Goal: Transaction & Acquisition: Purchase product/service

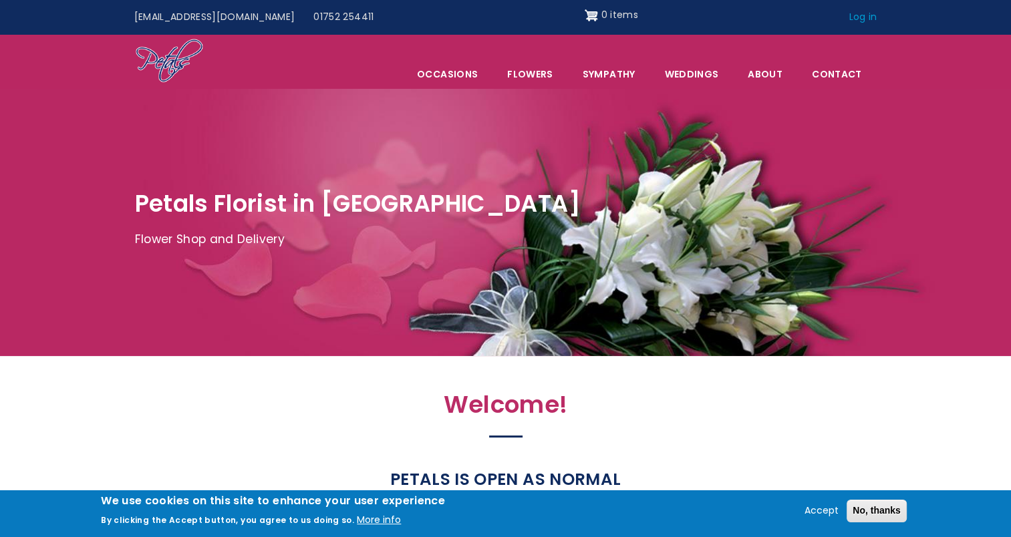
click at [859, 21] on link "Log in" at bounding box center [862, 17] width 47 height 25
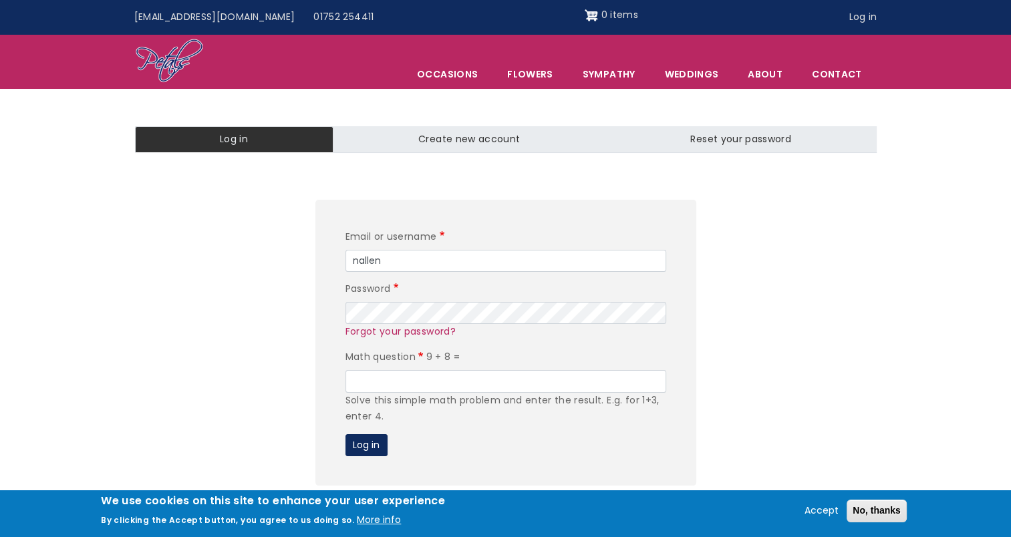
type input "nallen@wolferstans.com"
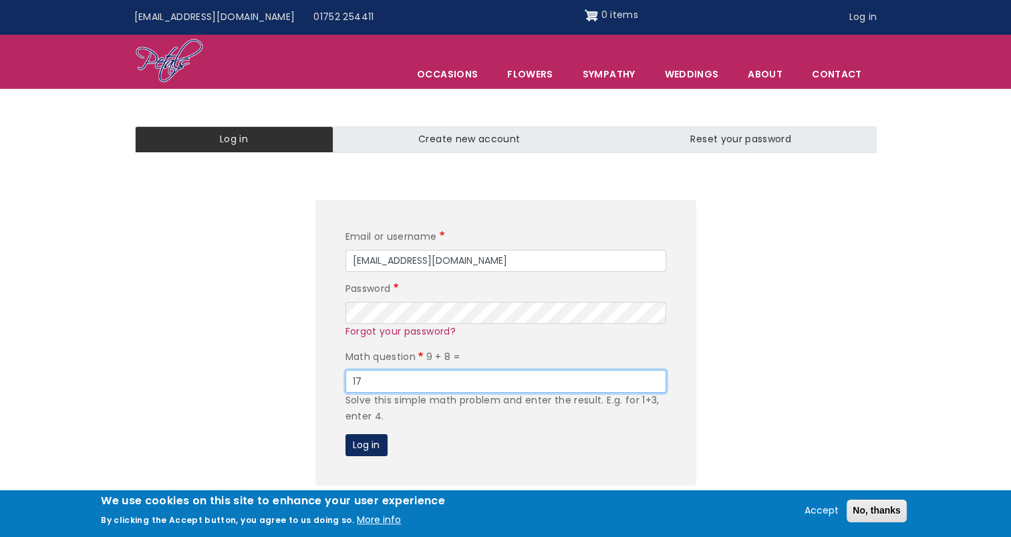
type input "17"
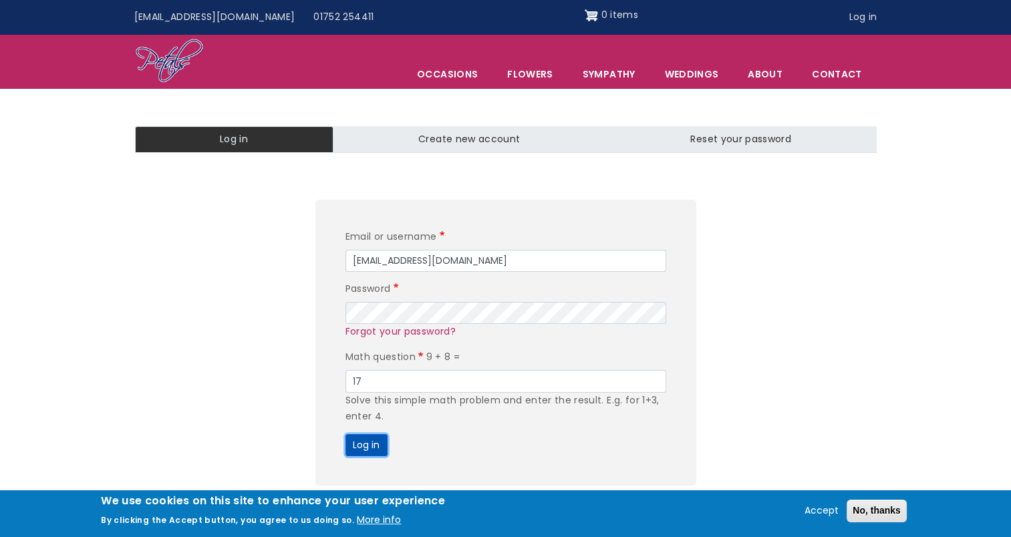
type button "Log in"
click at [345, 434] on button "Log in" at bounding box center [366, 445] width 42 height 23
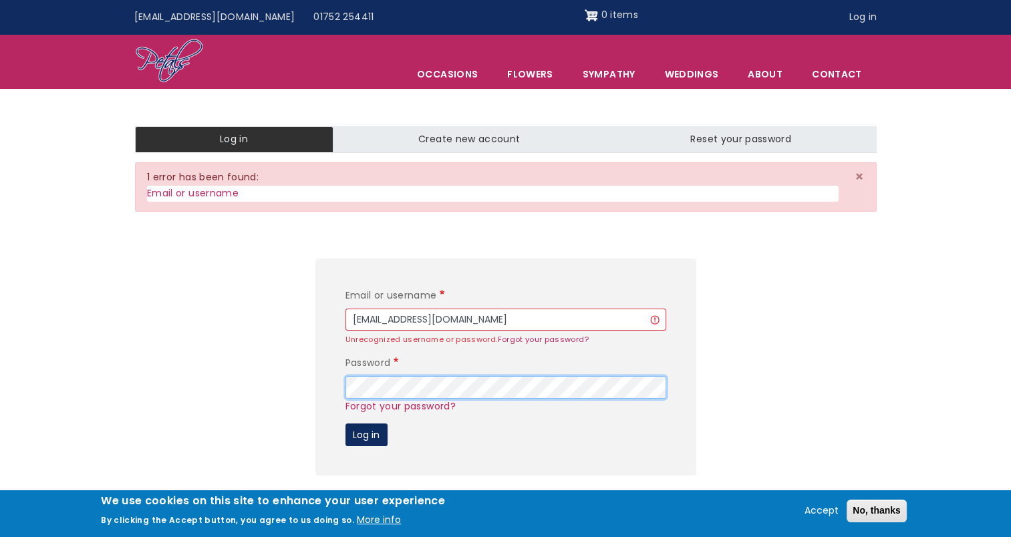
click at [345, 424] on button "Log in" at bounding box center [366, 435] width 42 height 23
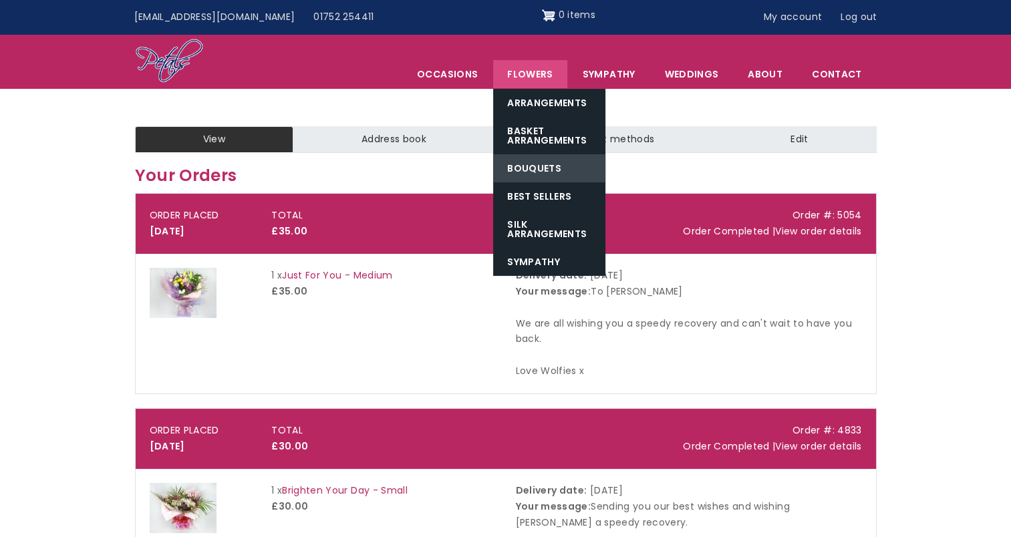
click at [553, 165] on link "Bouquets" at bounding box center [549, 168] width 112 height 28
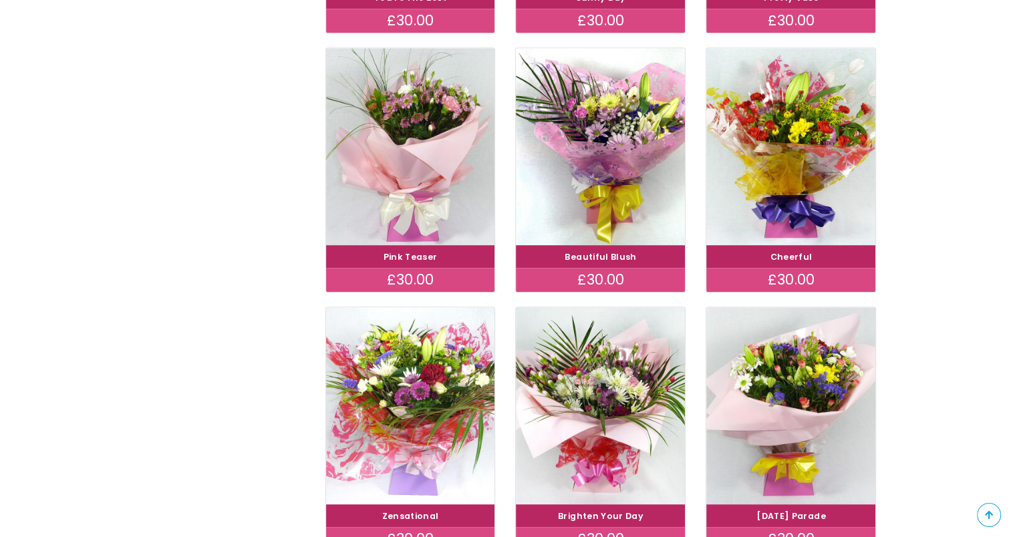
scroll to position [882, 0]
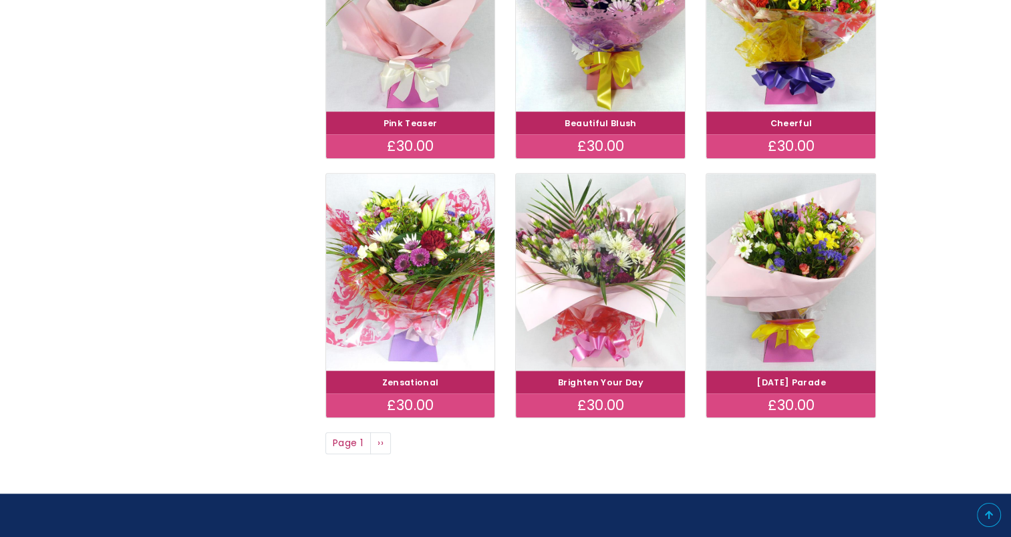
click at [589, 299] on img at bounding box center [601, 272] width 190 height 220
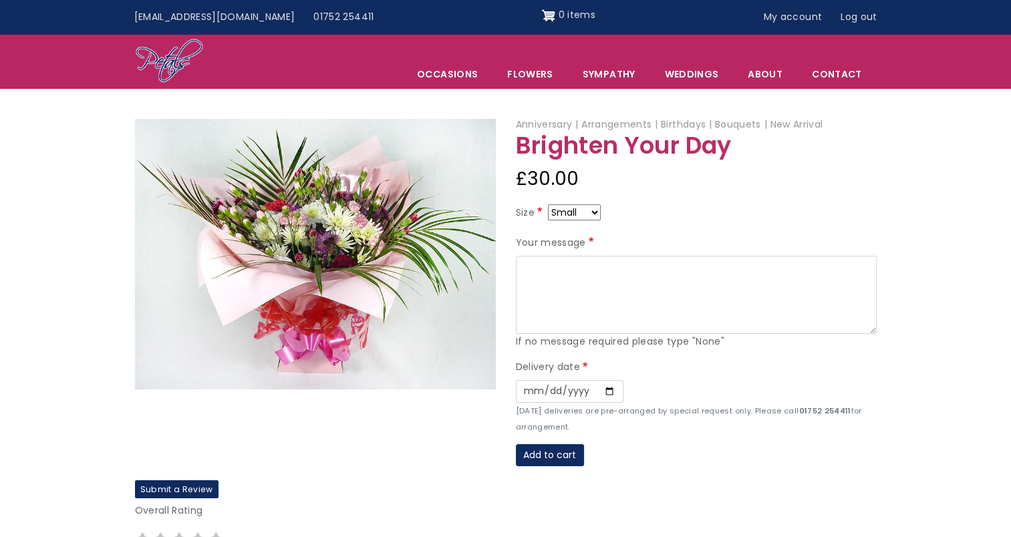
click at [577, 214] on select "Small Medium Large" at bounding box center [574, 212] width 53 height 16
select select "9"
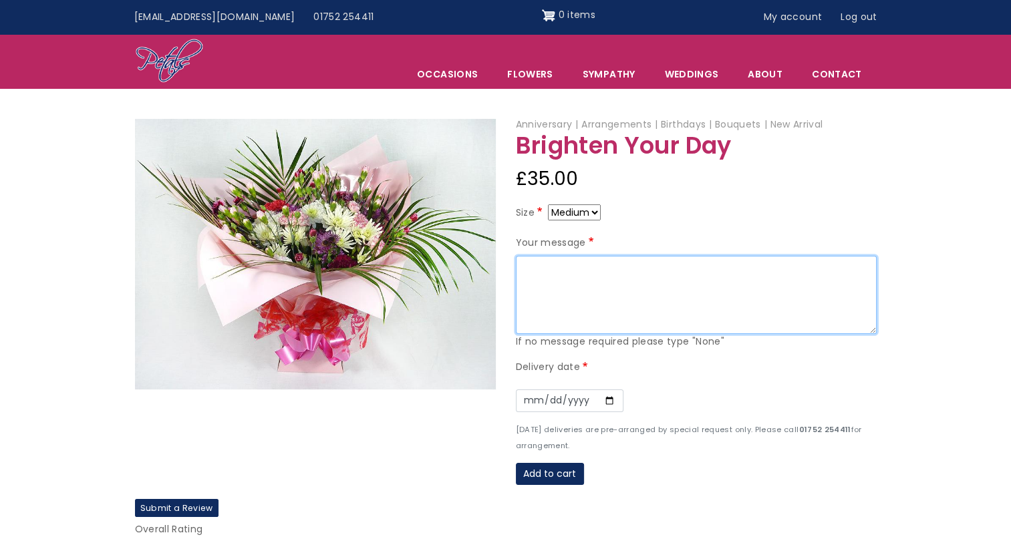
click at [553, 294] on textarea "Your message" at bounding box center [696, 295] width 361 height 79
type textarea "T"
click at [751, 280] on textarea "To Becky We are sending our deepest condolences to your and your family at this…" at bounding box center [696, 295] width 361 height 79
click at [864, 279] on textarea "To Becky We are sending our deepest condolences to you and your family at this …" at bounding box center [696, 295] width 361 height 79
click at [671, 288] on textarea "To Becky We are sending our deepest condolences to you and your family at this …" at bounding box center [696, 295] width 361 height 79
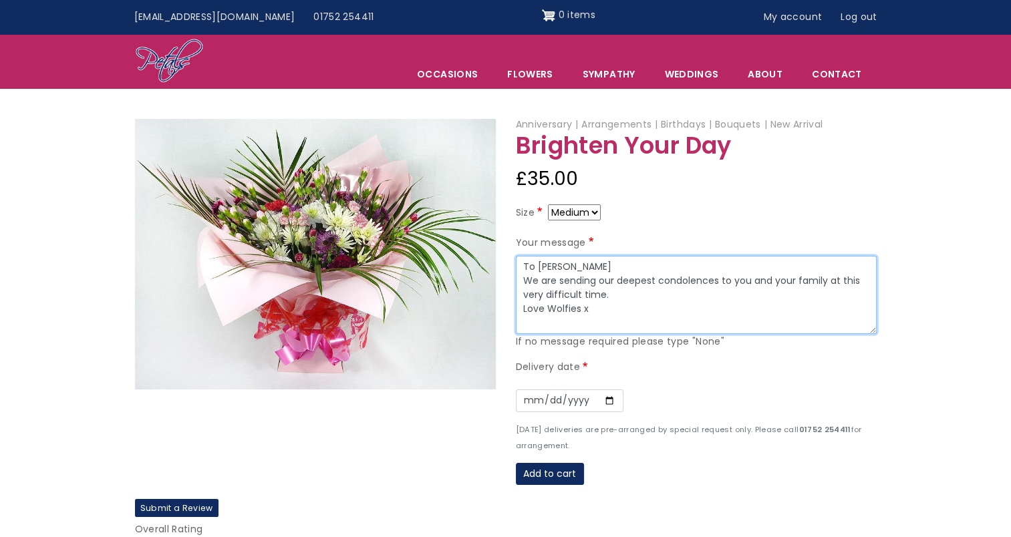
type textarea "To Becky We are sending our deepest condolences to you and your family at this …"
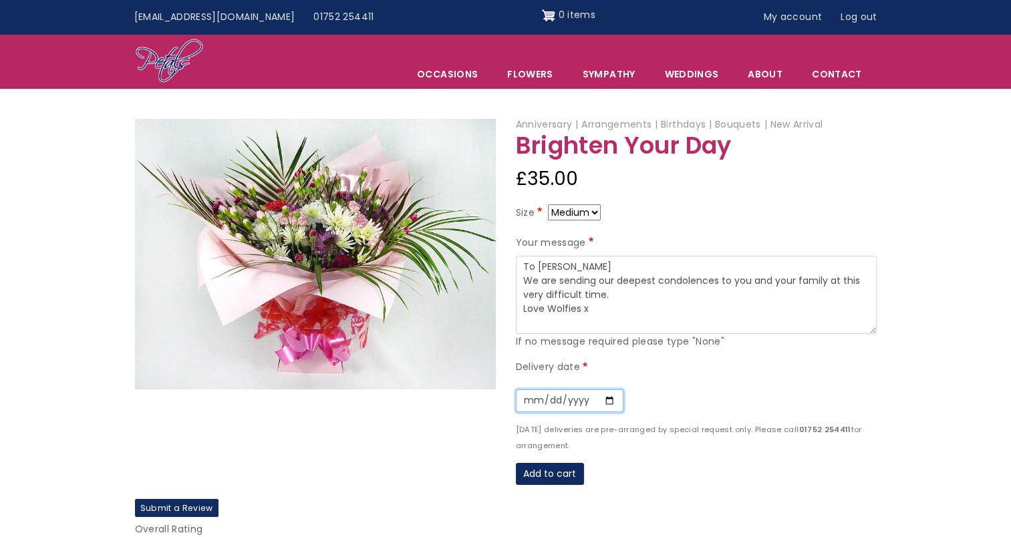
click at [615, 394] on input "Date" at bounding box center [570, 400] width 108 height 23
click at [609, 397] on input "Date" at bounding box center [570, 400] width 108 height 23
type input "2025-10-07"
click at [541, 478] on button "Add to cart" at bounding box center [550, 474] width 68 height 23
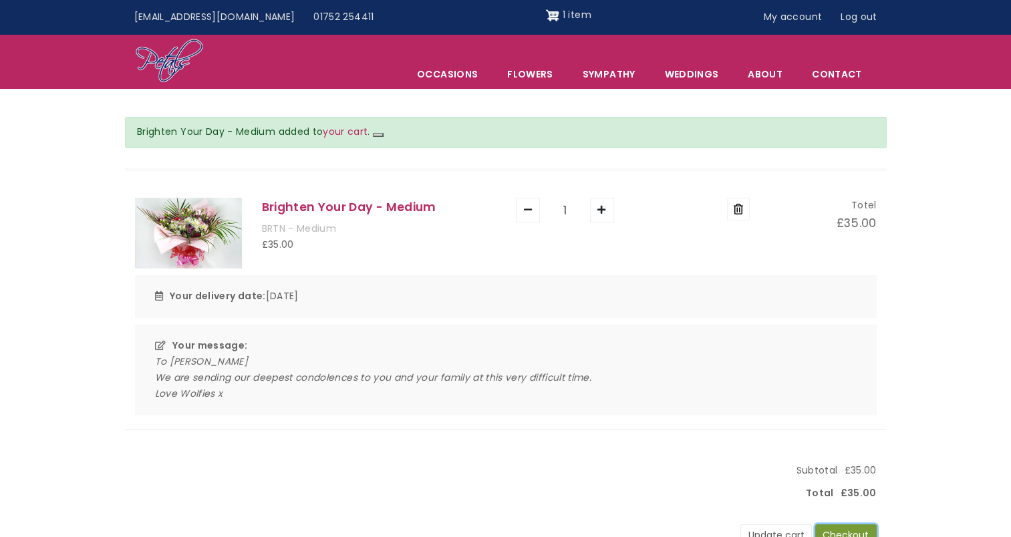
click at [833, 529] on button "Checkout" at bounding box center [845, 535] width 61 height 23
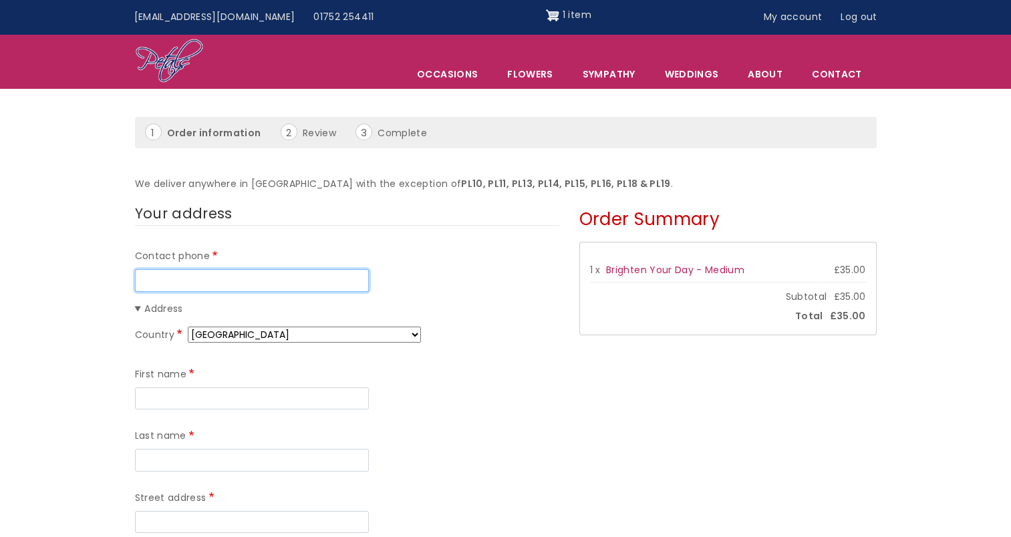
click at [329, 280] on input "Contact phone" at bounding box center [252, 280] width 234 height 23
type input "07919282240"
type input "[PERSON_NAME]"
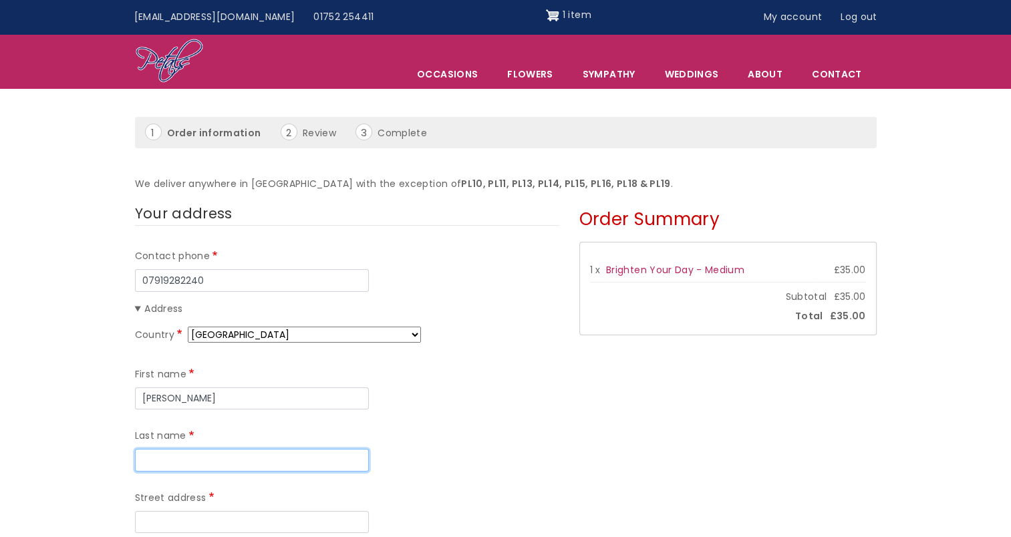
type input "[PERSON_NAME]"
type input "Wolferstans LLP"
type input "[STREET_ADDRESS]"
type input "[GEOGRAPHIC_DATA]"
type input "PL4 8EP"
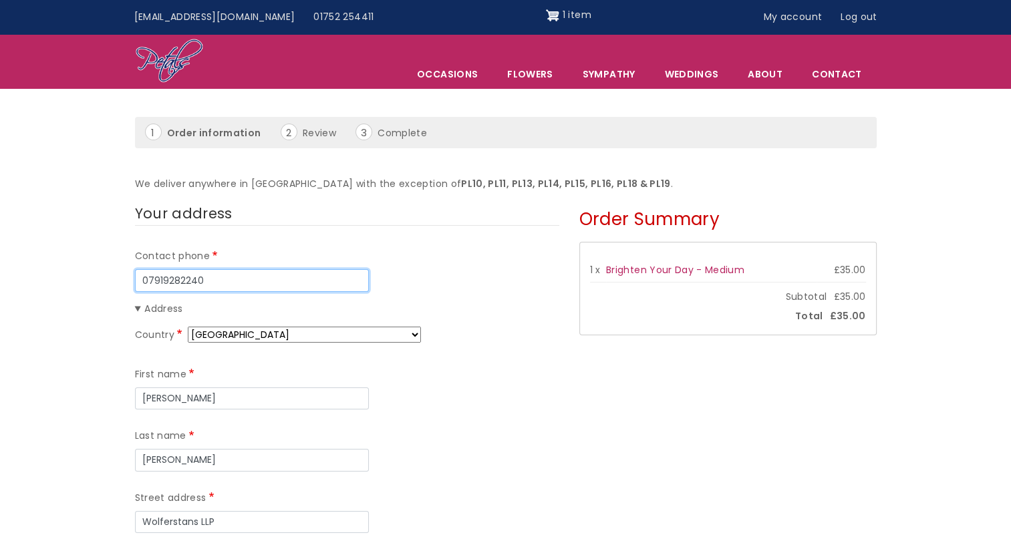
type input "07919282240"
click at [502, 374] on div "First name Natalie Last name Allen" at bounding box center [347, 419] width 424 height 124
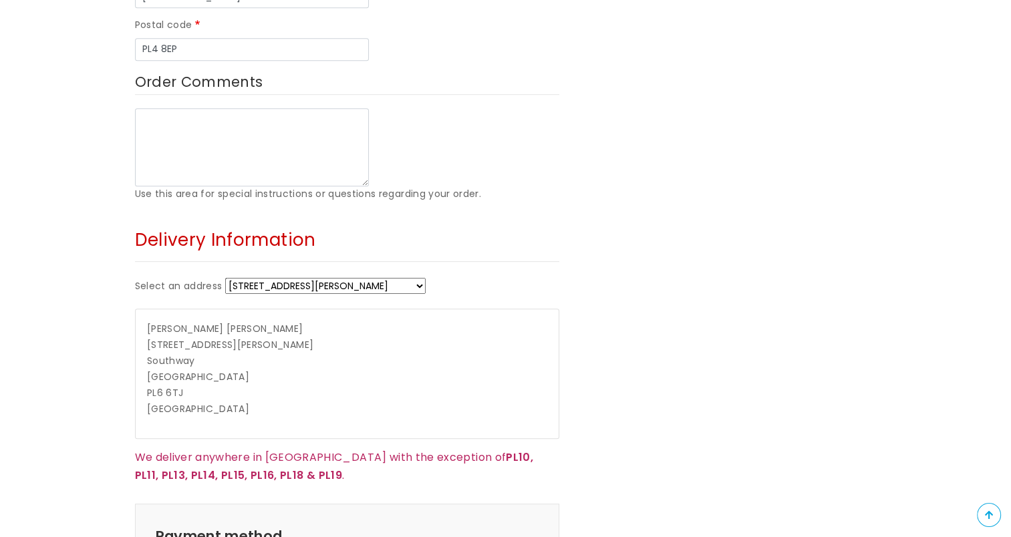
scroll to position [722, 0]
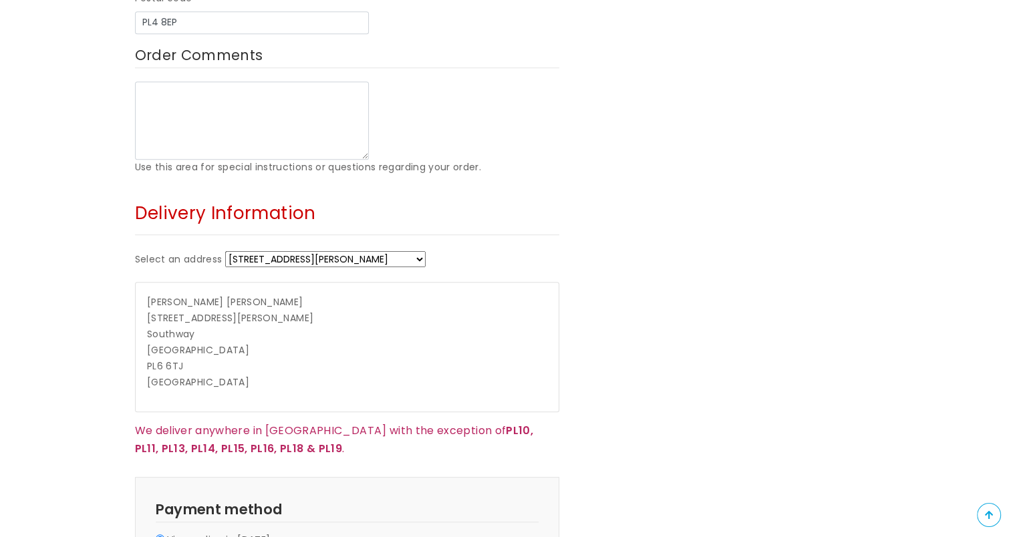
click at [297, 251] on select "7 Cann Gardens 60 Rogate Drive 29 Briarleigh Close 30 Penrose House + Enter a n…" at bounding box center [325, 259] width 200 height 16
select select "_new"
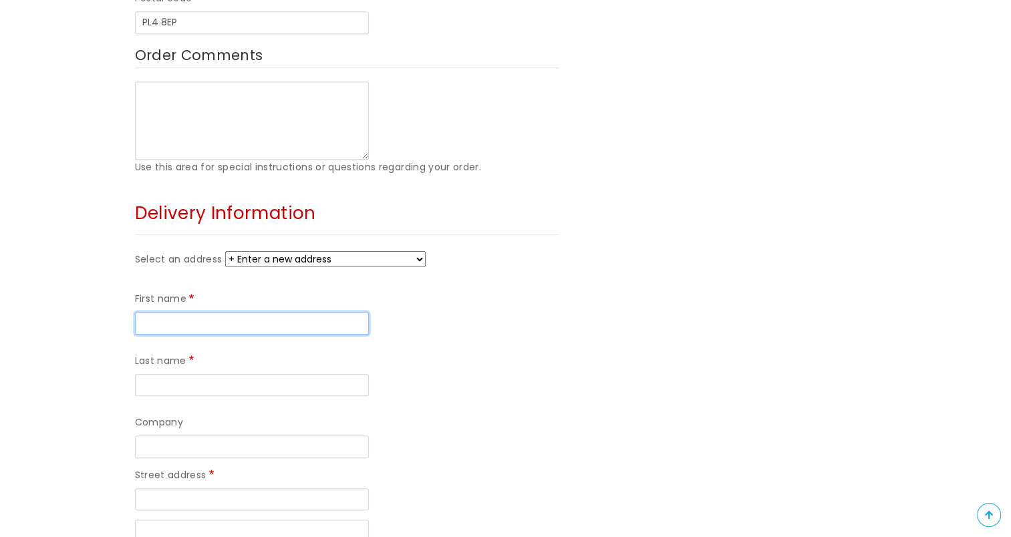
click at [249, 312] on input "First name" at bounding box center [252, 323] width 234 height 23
type input "[PERSON_NAME]"
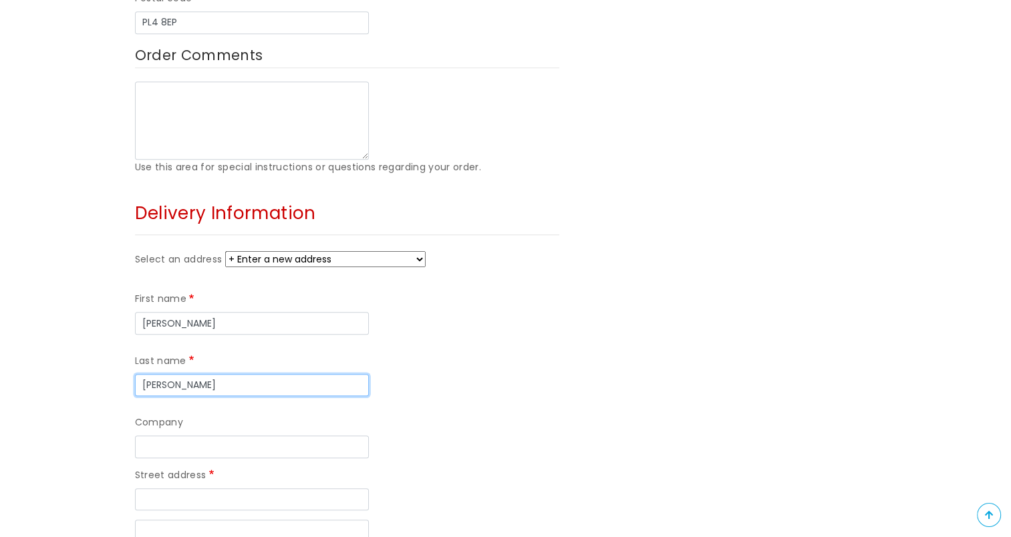
type input "[PERSON_NAME]"
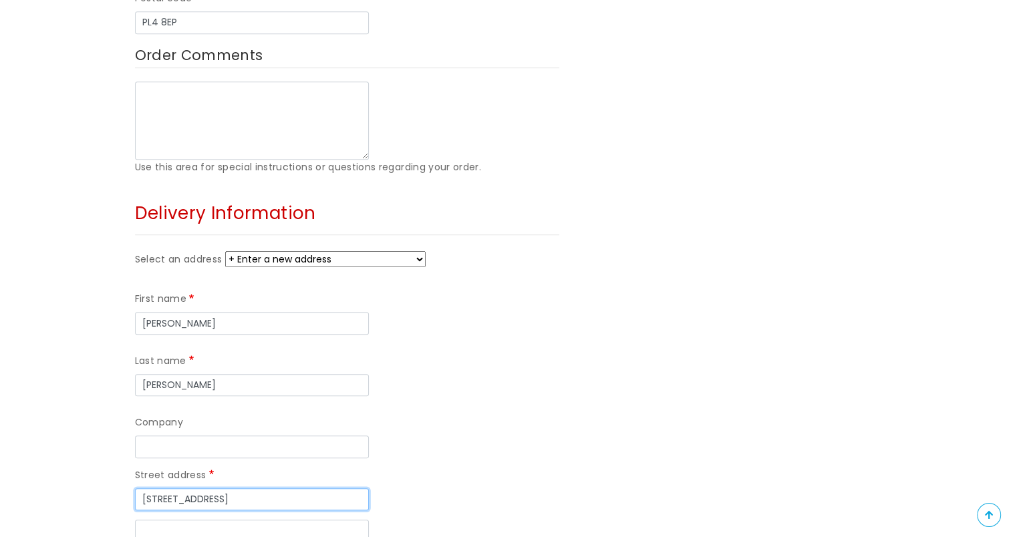
type input "[STREET_ADDRESS]"
type input "[GEOGRAPHIC_DATA]"
type input "PL9 9HG"
click at [603, 342] on div "Order Summary 1 x Brighten Your Day - Medium £35.00 Subtotal £35.00 Total £35.00" at bounding box center [727, 237] width 317 height 1406
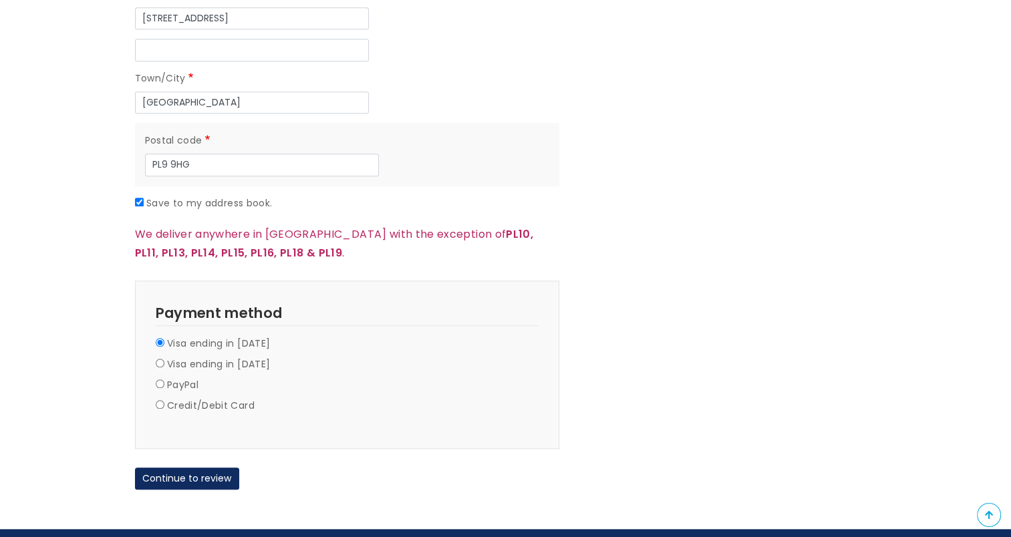
scroll to position [1229, 0]
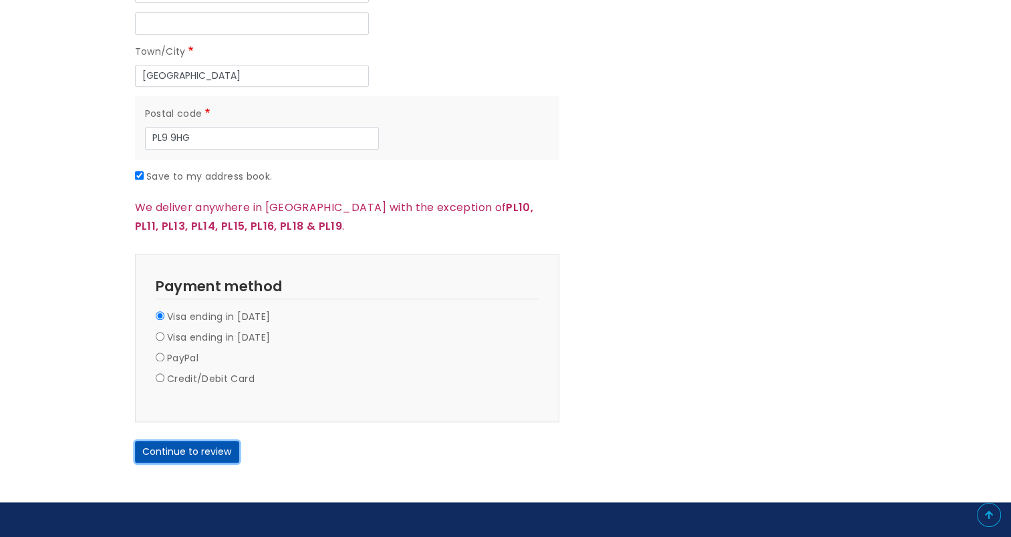
click at [206, 441] on button "Continue to review" at bounding box center [187, 452] width 104 height 23
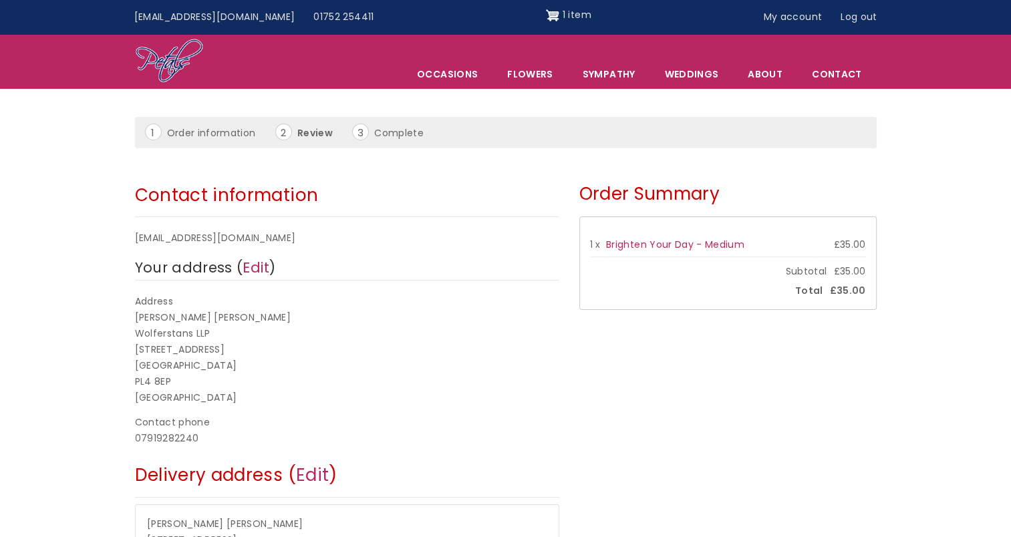
click at [450, 326] on p "[PERSON_NAME] LLP [STREET_ADDRESS]" at bounding box center [347, 358] width 424 height 96
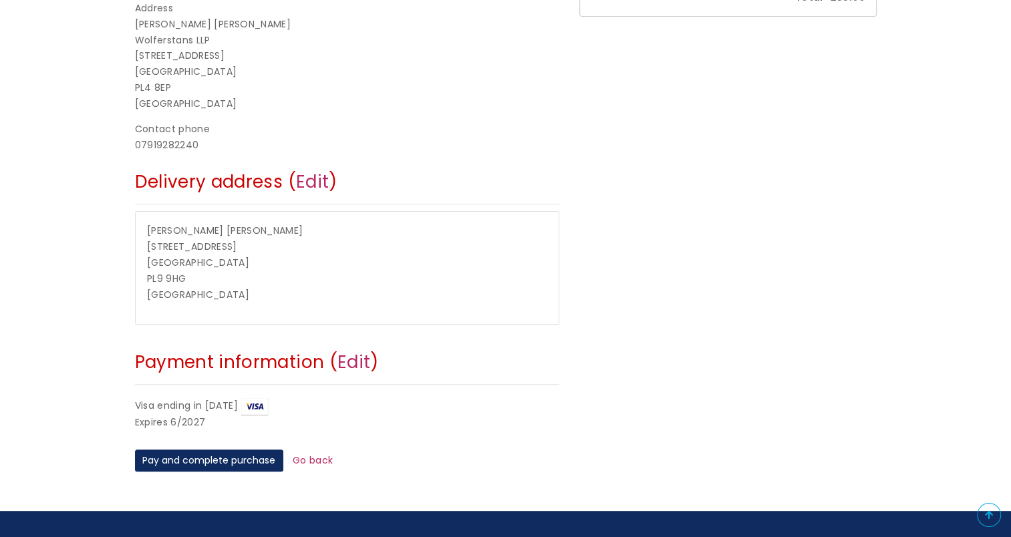
scroll to position [428, 0]
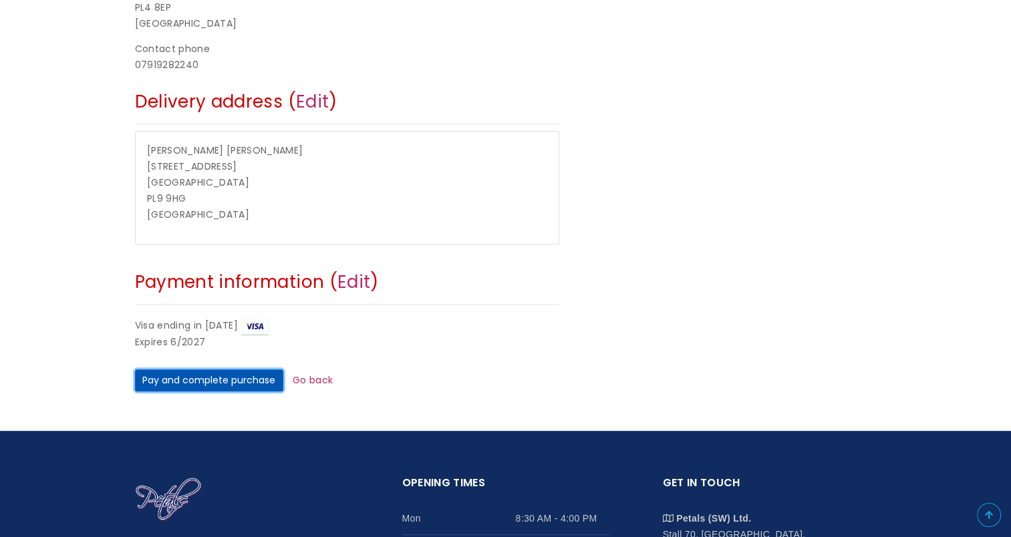
click at [221, 382] on button "Pay and complete purchase" at bounding box center [209, 380] width 148 height 23
